Goal: Information Seeking & Learning: Understand process/instructions

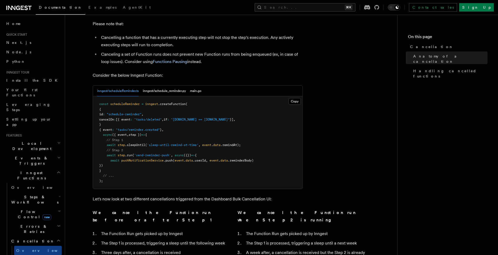
scroll to position [338, 0]
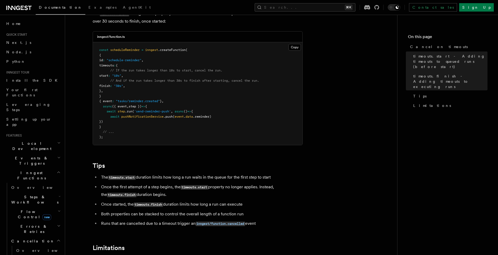
scroll to position [445, 0]
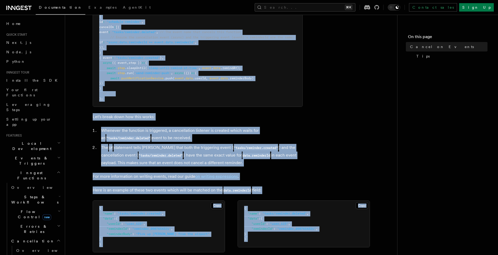
scroll to position [263, 0]
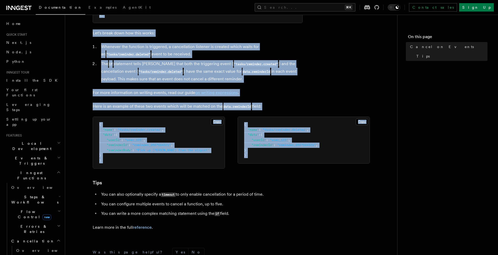
drag, startPoint x: 88, startPoint y: 38, endPoint x: 282, endPoint y: 216, distance: 263.5
click at [282, 217] on article "Features Inngest Functions Cancellation Cancel on Events As you have learned th…" at bounding box center [232, 47] width 316 height 575
copy article "Cancel on Events As you have learned that you can trigger functions to run usin…"
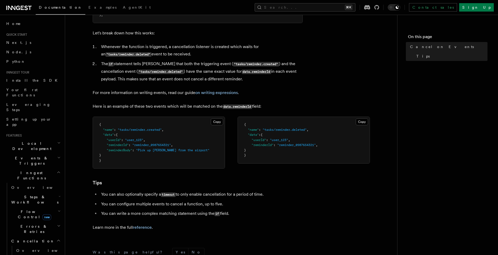
click at [318, 90] on article "Features Inngest Functions Cancellation Cancel on Events As you have learned th…" at bounding box center [232, 47] width 316 height 575
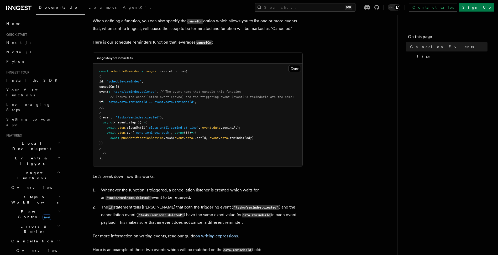
scroll to position [114, 0]
